Goal: Task Accomplishment & Management: Complete application form

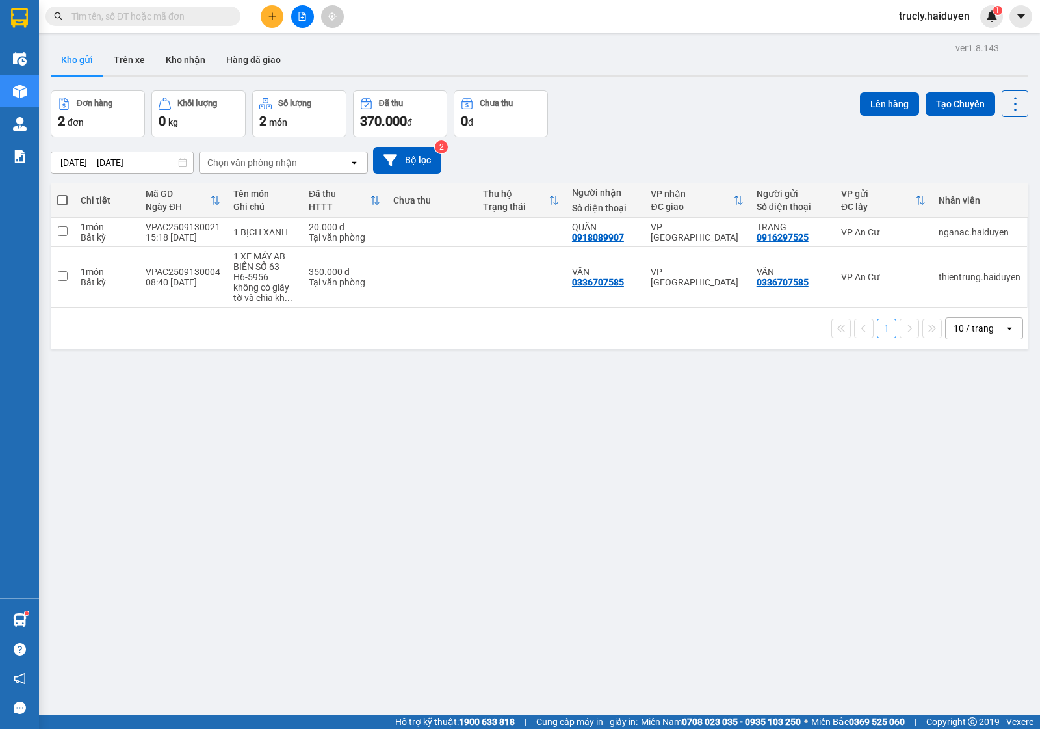
click at [925, 14] on span "trucly.haiduyen" at bounding box center [935, 16] width 92 height 16
click at [922, 37] on span "Đăng xuất" at bounding box center [941, 40] width 64 height 14
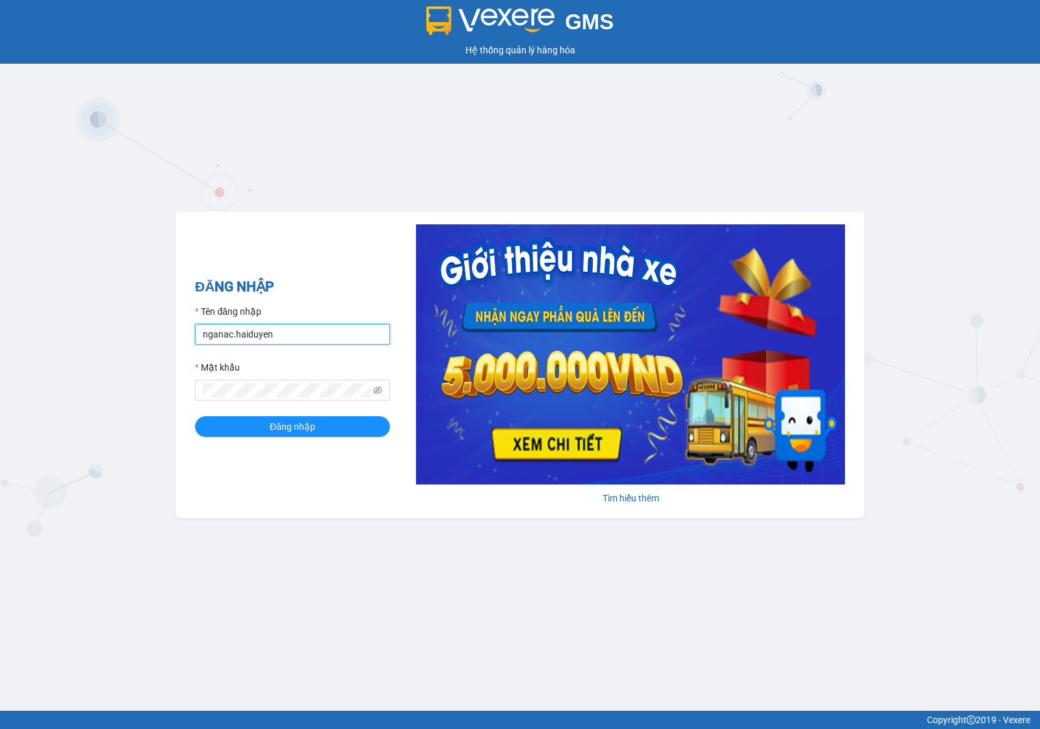
click at [314, 334] on input "nganac.haiduyen" at bounding box center [292, 334] width 195 height 21
type input "anac.haiduyen"
click at [260, 428] on button "Đăng nhập" at bounding box center [292, 426] width 195 height 21
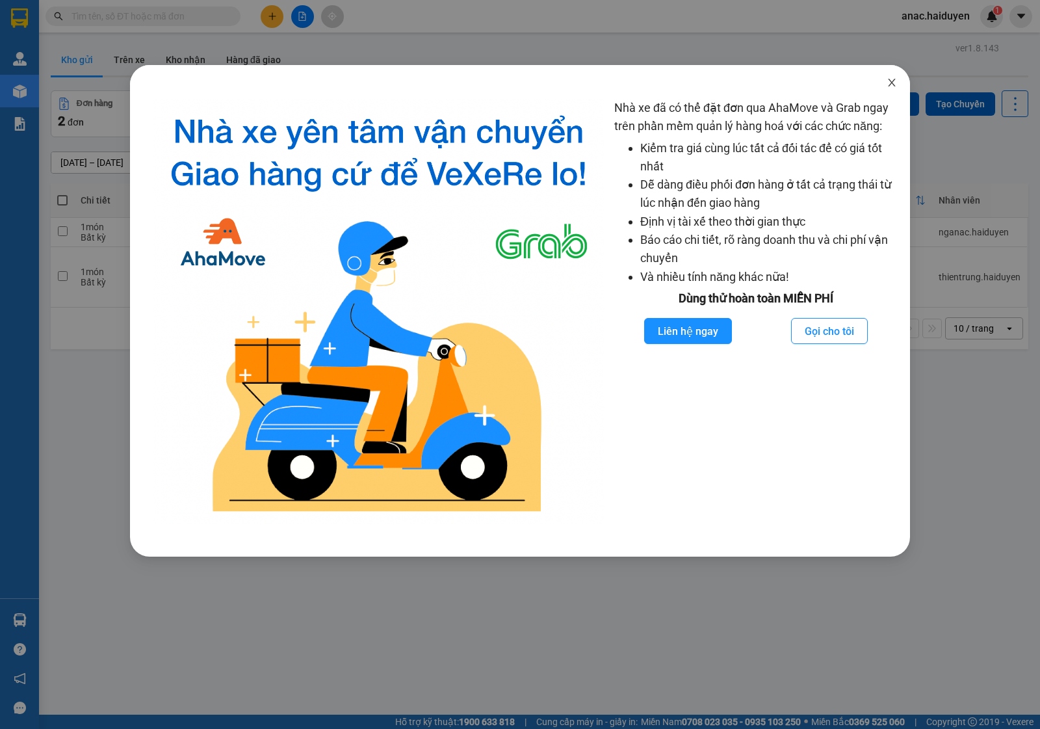
click at [889, 79] on icon "close" at bounding box center [891, 83] width 7 height 8
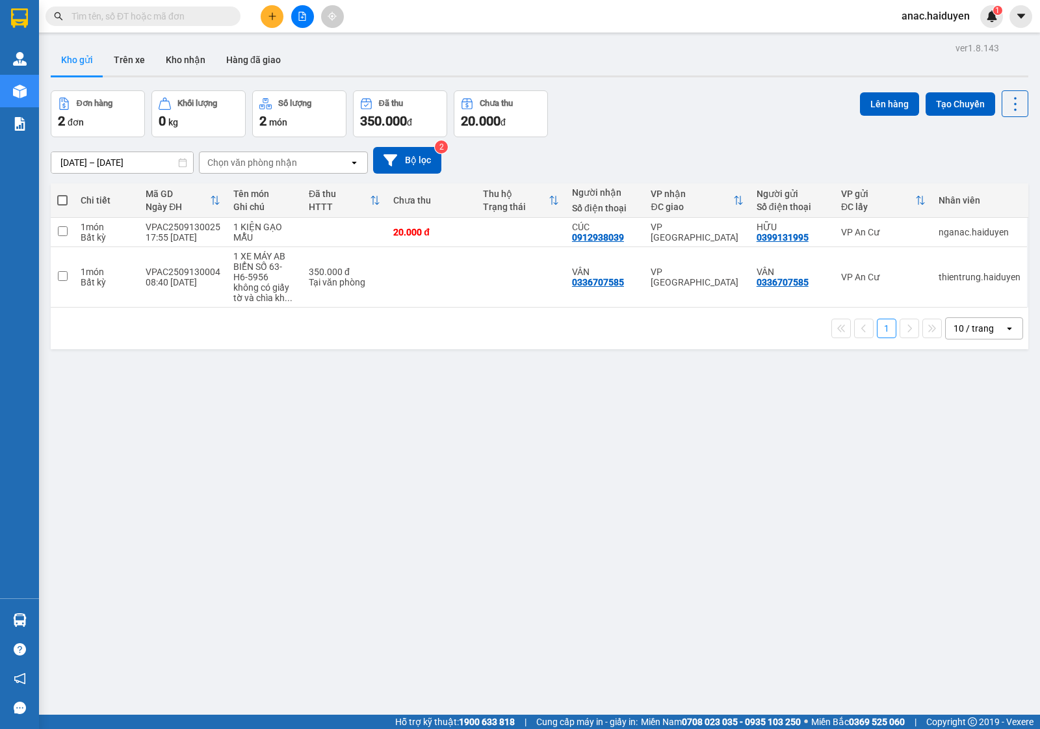
click at [274, 18] on icon "plus" at bounding box center [272, 16] width 9 height 9
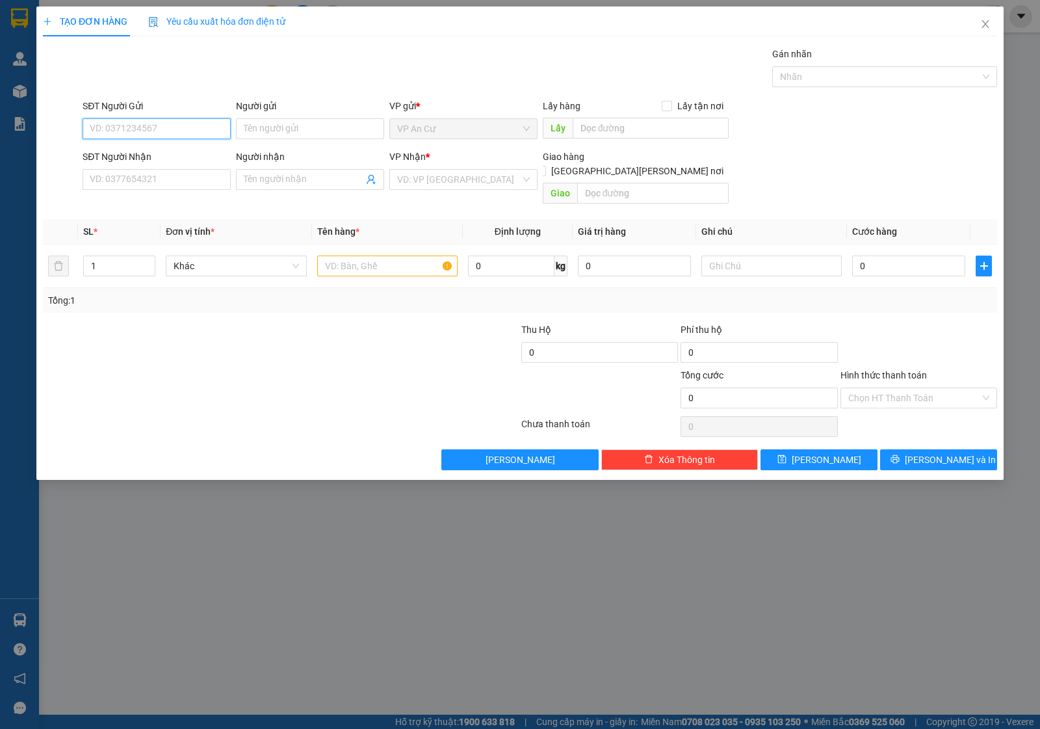
click at [160, 127] on input "SĐT Người Gửi" at bounding box center [157, 128] width 148 height 21
drag, startPoint x: 122, startPoint y: 125, endPoint x: 30, endPoint y: 132, distance: 92.5
click at [30, 132] on div "TẠO ĐƠN HÀNG Yêu cầu xuất [PERSON_NAME] điện tử Transit Pickup Surcharge Ids Tr…" at bounding box center [520, 364] width 1040 height 729
click at [118, 156] on div "0907297930 - PHÁT" at bounding box center [156, 155] width 133 height 14
type input "0907297930"
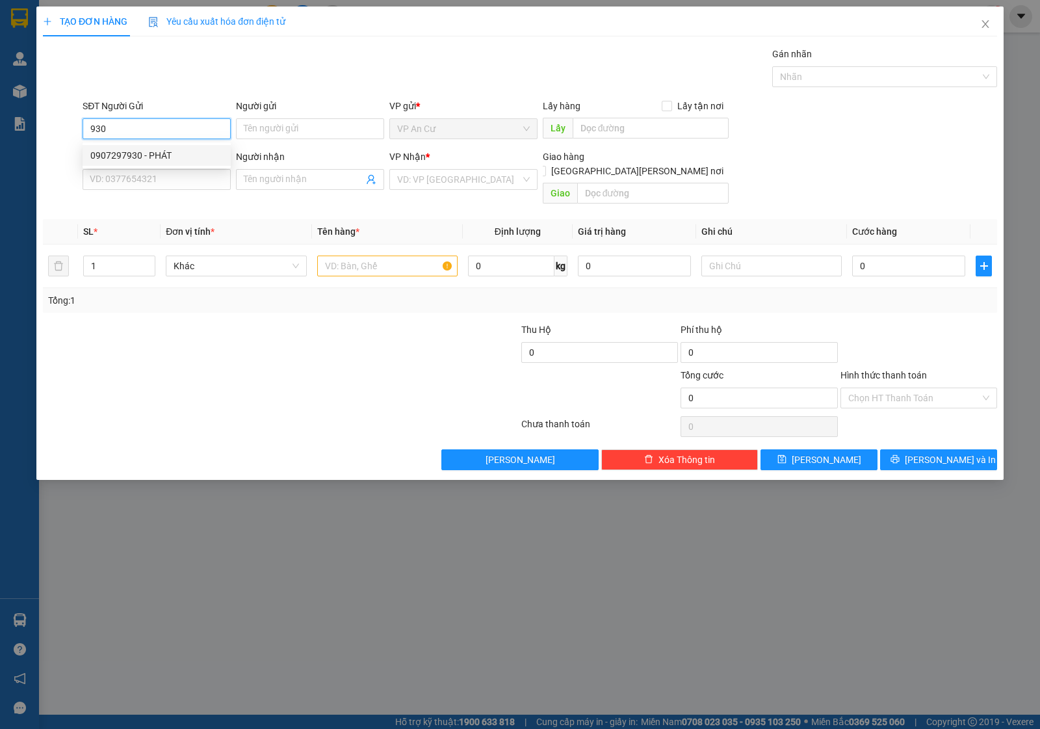
type input "PHÁT"
type input "0908615875"
type input "LABO GIANG"
type input "20.000"
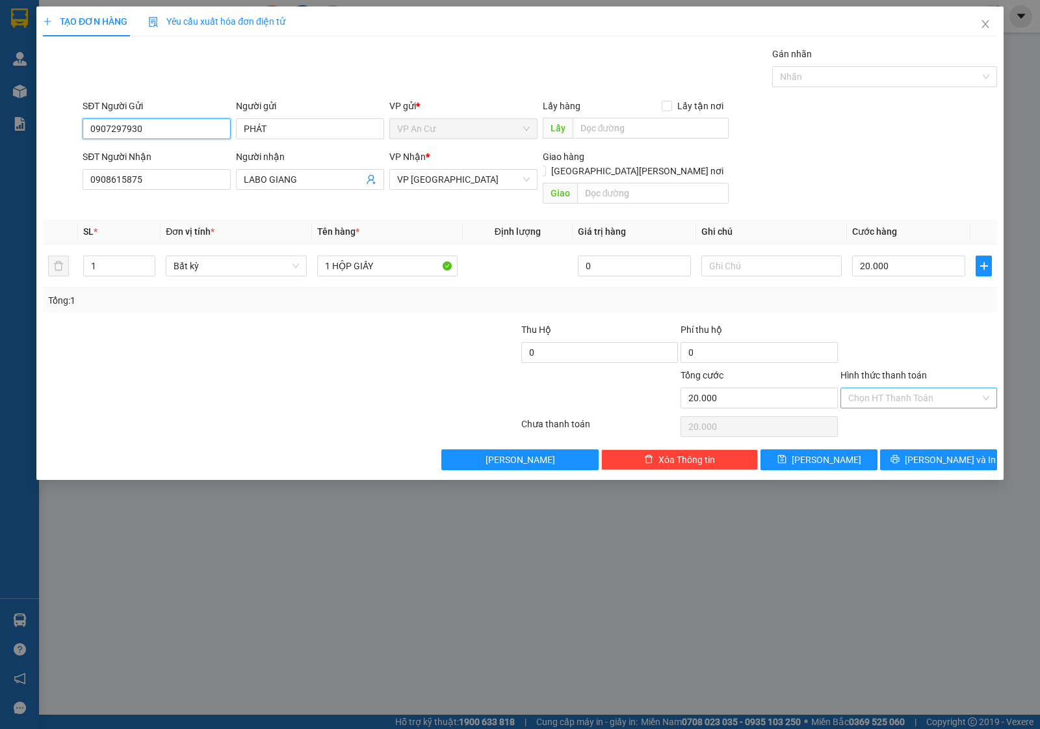
type input "0907297930"
click at [953, 388] on input "Hình thức thanh toán" at bounding box center [914, 398] width 132 height 20
click at [886, 412] on div "Tại văn phòng" at bounding box center [918, 411] width 141 height 14
type input "0"
click at [899, 455] on icon "printer" at bounding box center [895, 459] width 8 height 8
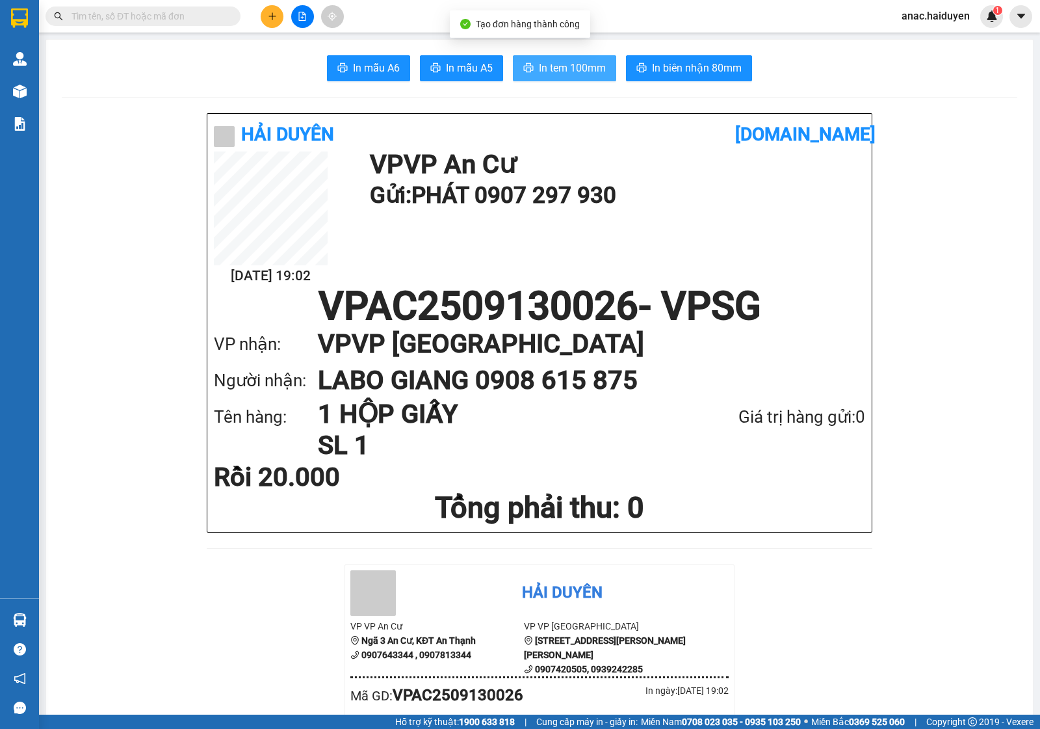
click at [543, 69] on span "In tem 100mm" at bounding box center [572, 68] width 67 height 16
click at [273, 16] on icon "plus" at bounding box center [271, 16] width 7 height 1
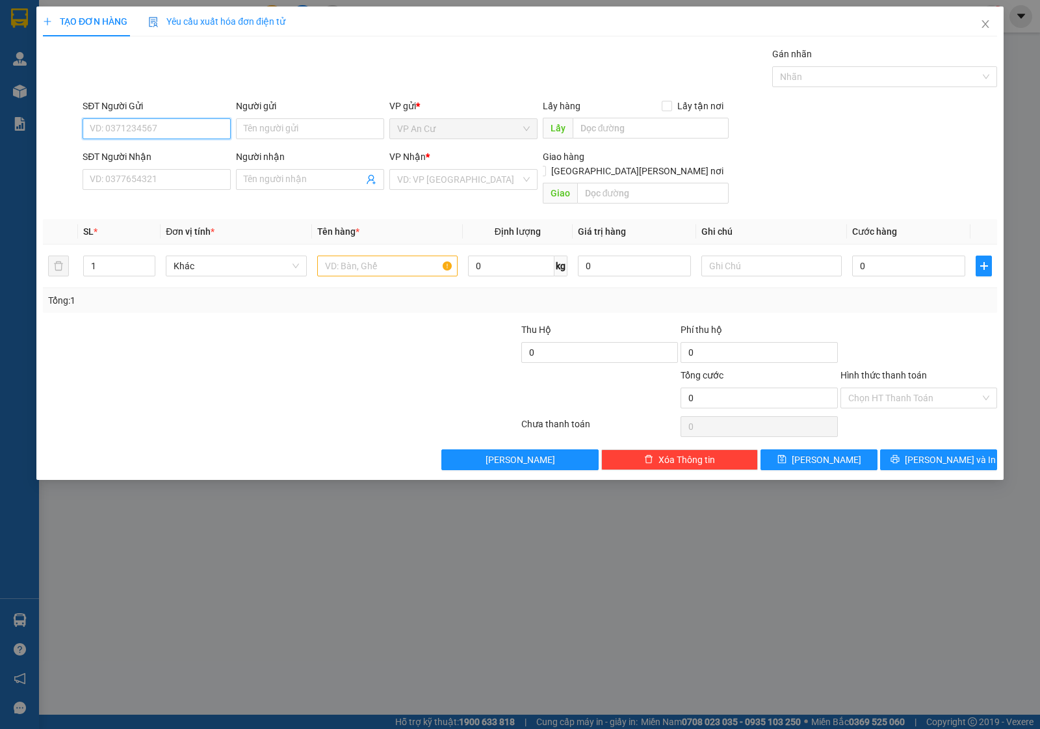
click at [144, 122] on input "SĐT Người Gửi" at bounding box center [157, 128] width 148 height 21
click at [144, 128] on input "SĐT Người Gửi" at bounding box center [157, 128] width 148 height 21
click at [135, 159] on div "0907297930 - PHÁT" at bounding box center [156, 155] width 133 height 14
type input "0907297930"
type input "PHÁT"
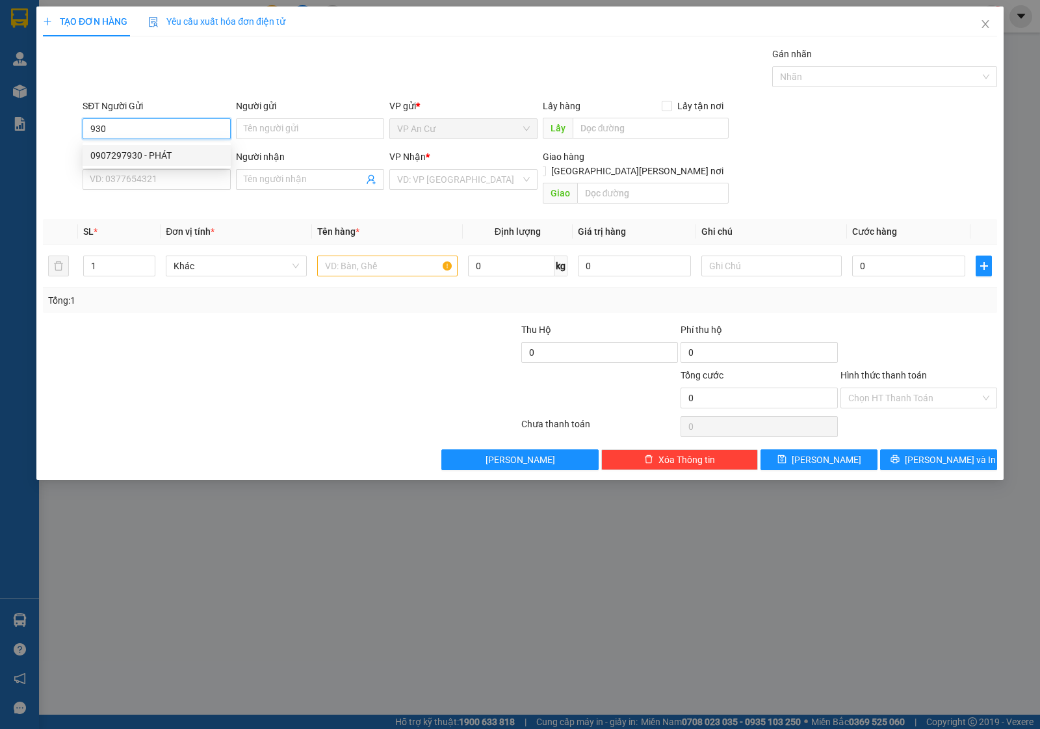
type input "0908615875"
type input "LABO GIANG"
type input "20.000"
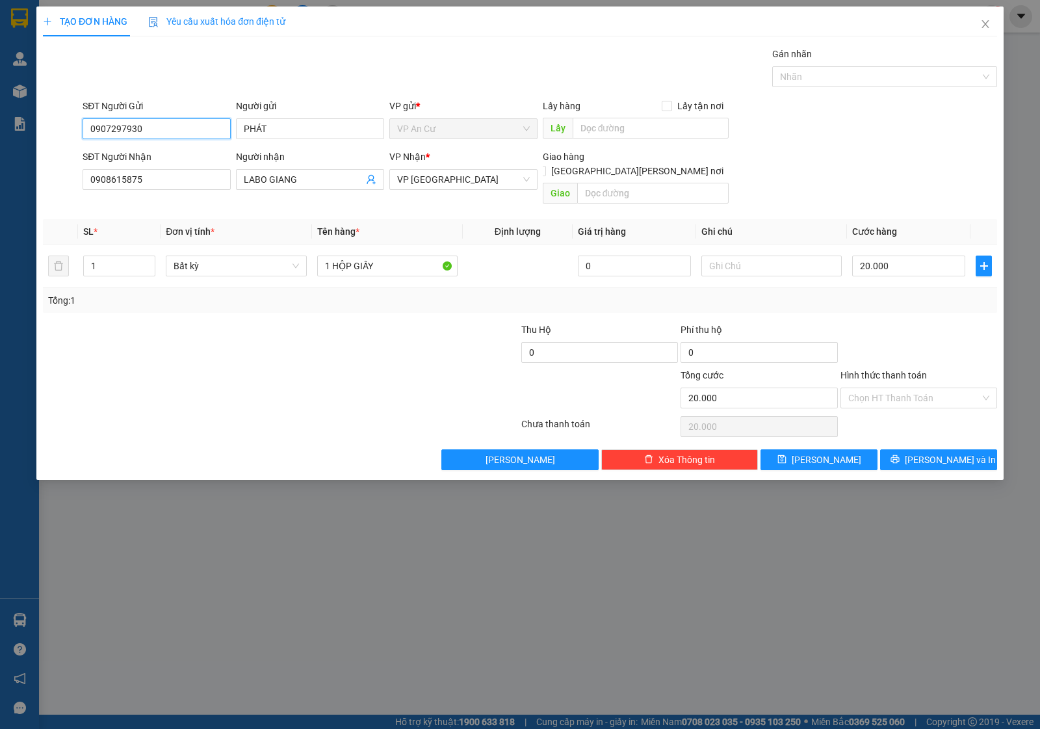
type input "0907297930"
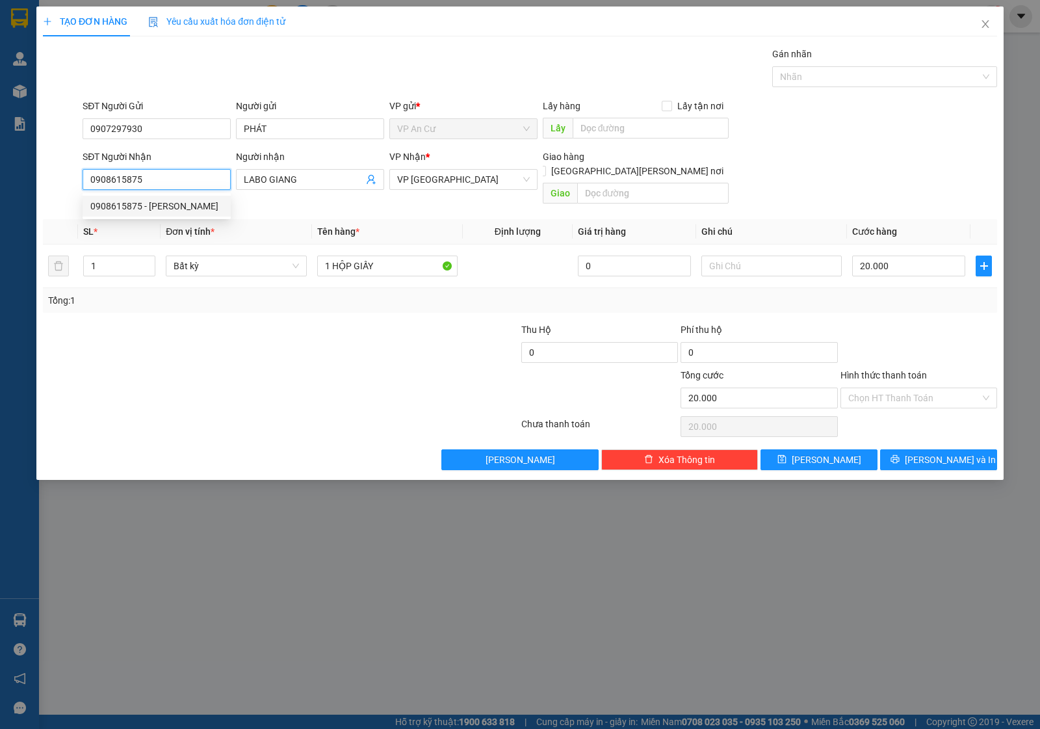
drag, startPoint x: 101, startPoint y: 192, endPoint x: 49, endPoint y: 203, distance: 53.0
click at [49, 203] on div "Transit Pickup Surcharge Ids Transit Deliver Surcharge Ids Transit Deliver Surc…" at bounding box center [520, 258] width 954 height 423
click at [137, 206] on div "02866802586 - NIỀM TIN" at bounding box center [156, 206] width 133 height 14
type input "02866802586"
type input "NIỀM TIN"
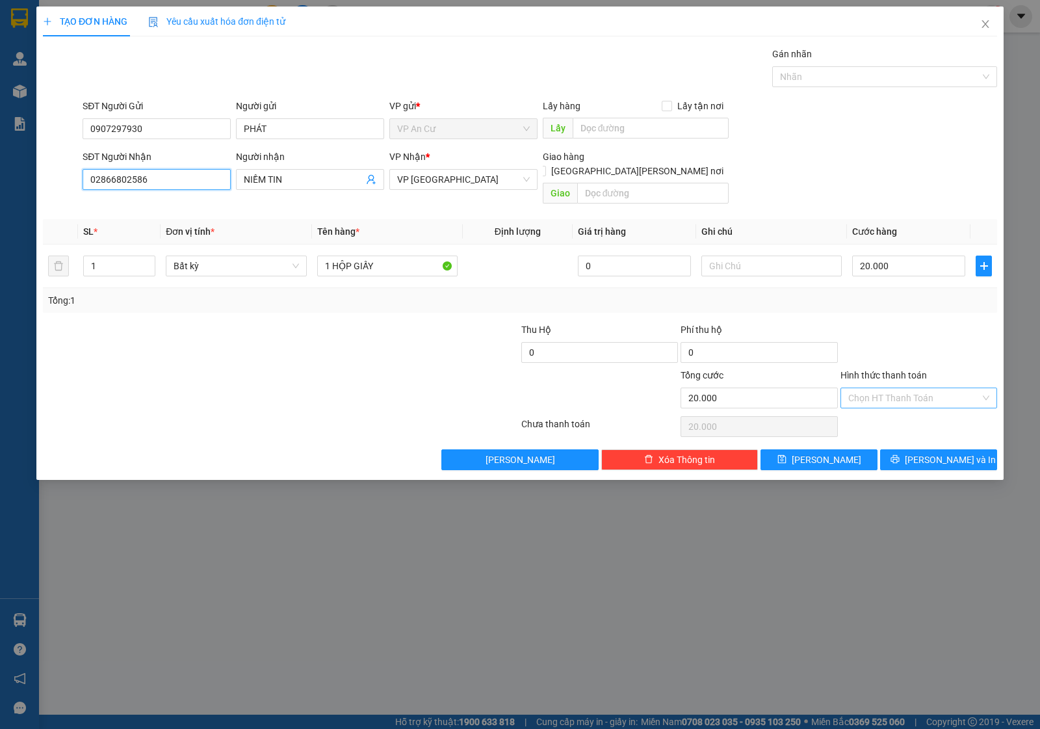
type input "02866802586"
click at [936, 388] on input "Hình thức thanh toán" at bounding box center [914, 398] width 132 height 20
click at [872, 410] on div "Tại văn phòng" at bounding box center [918, 411] width 141 height 14
type input "0"
click at [935, 452] on span "[PERSON_NAME] và In" at bounding box center [950, 459] width 91 height 14
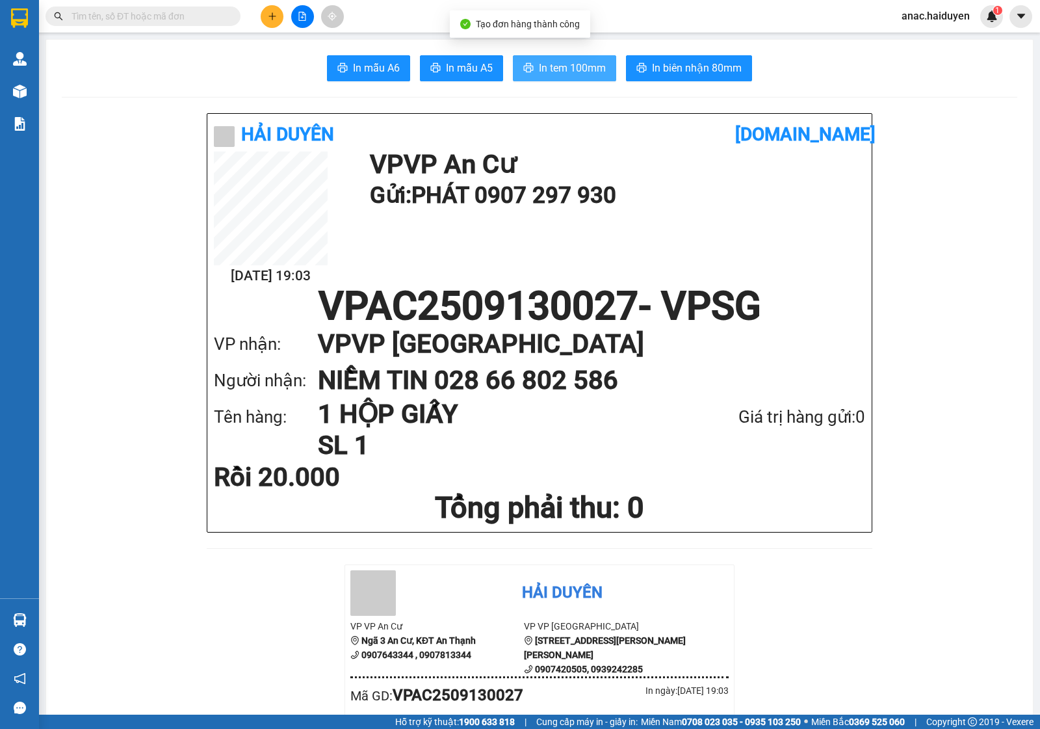
click at [564, 66] on span "In tem 100mm" at bounding box center [572, 68] width 67 height 16
